Goal: Find contact information: Find contact information

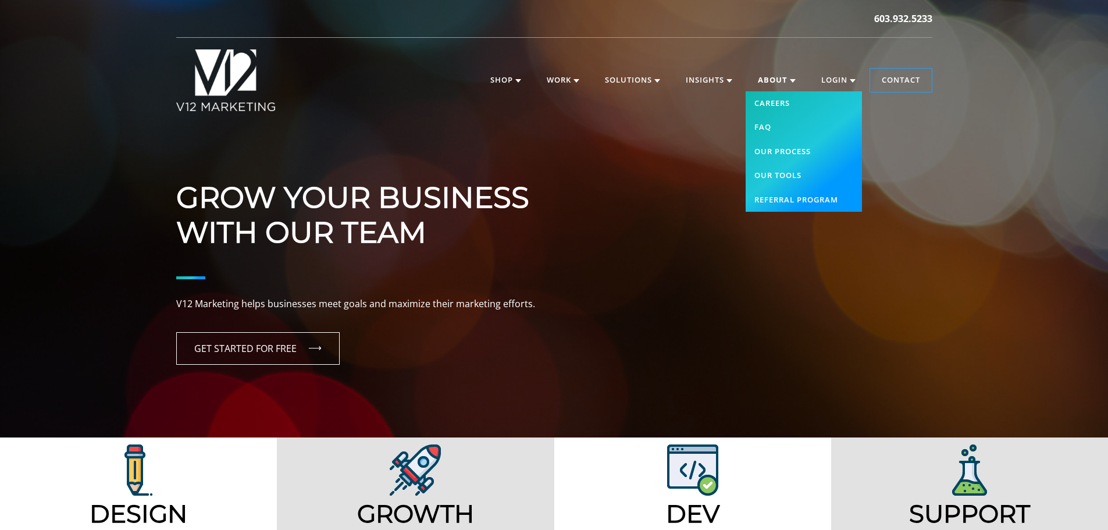
click at [770, 77] on link "About" at bounding box center [776, 80] width 61 height 23
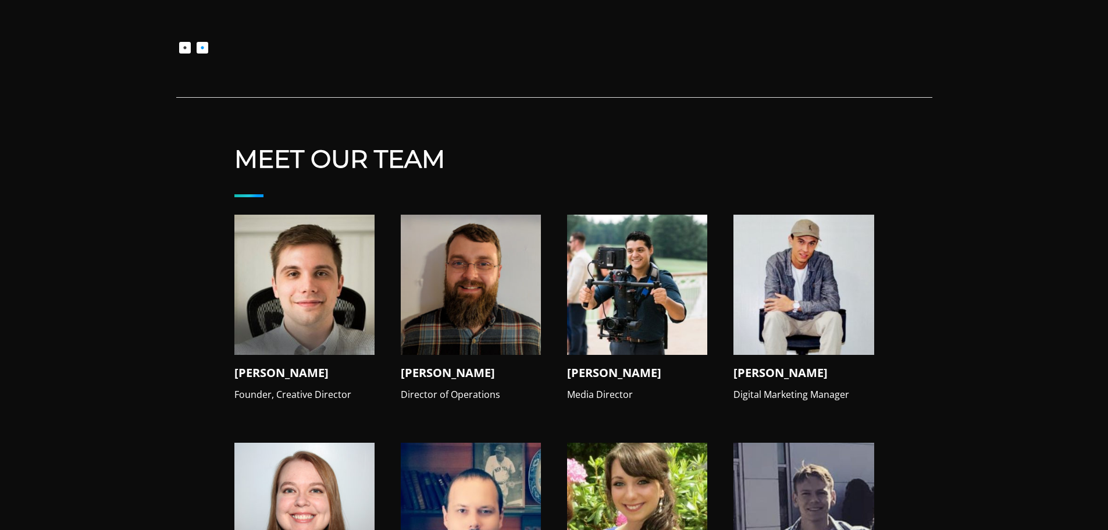
scroll to position [988, 0]
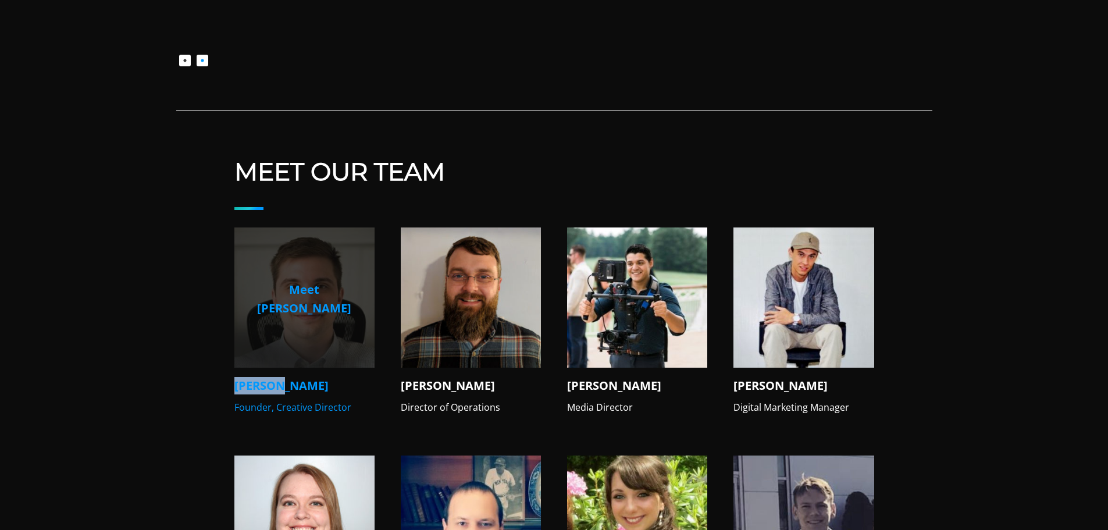
drag, startPoint x: 233, startPoint y: 363, endPoint x: 297, endPoint y: 366, distance: 63.4
click at [297, 366] on div "Meet Our Team Meet [PERSON_NAME] [PERSON_NAME] Founder, Creative Director Meet …" at bounding box center [554, 535] width 756 height 756
copy h4 "[PERSON_NAME]"
